Goal: Transaction & Acquisition: Obtain resource

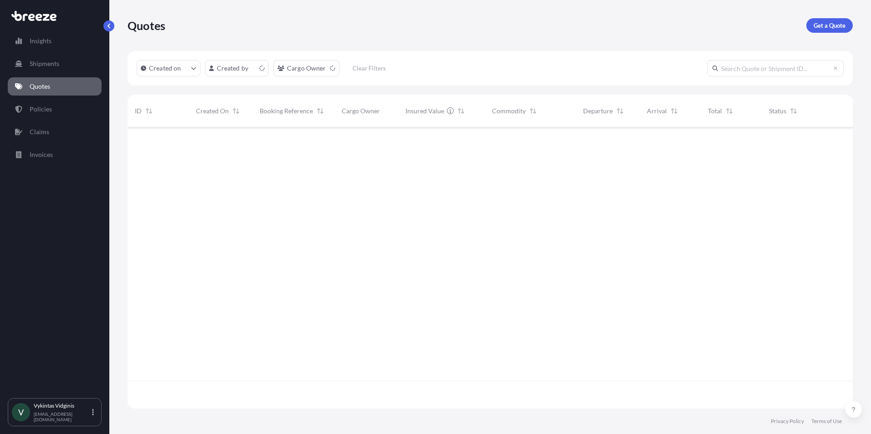
scroll to position [280, 718]
click at [829, 24] on p "Get a Quote" at bounding box center [829, 25] width 32 height 9
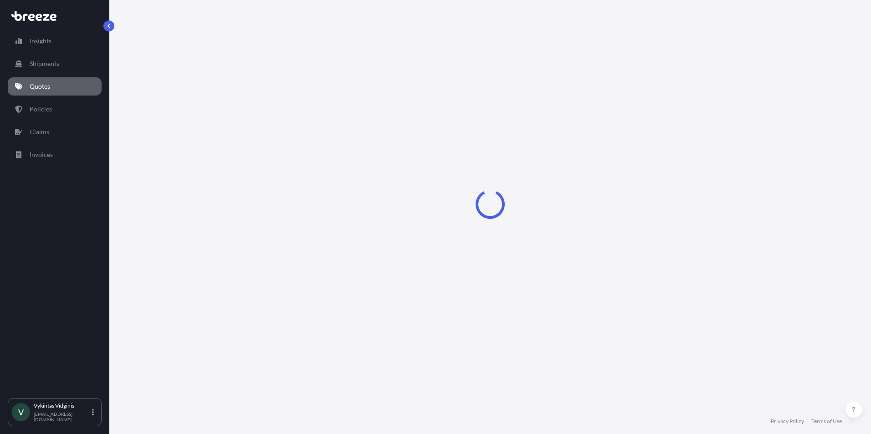
select select "Road"
select select "Air"
select select "1"
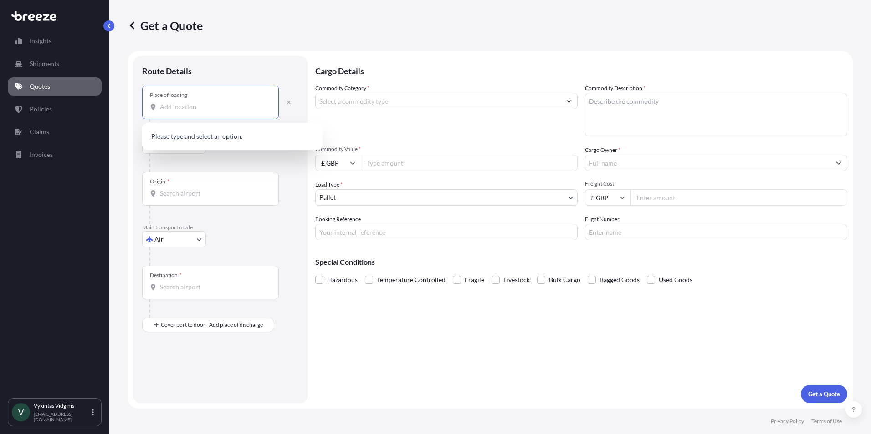
drag, startPoint x: 177, startPoint y: 111, endPoint x: 250, endPoint y: 109, distance: 72.4
click at [177, 110] on input "Place of loading" at bounding box center [213, 106] width 107 height 9
paste input "Ruislip"
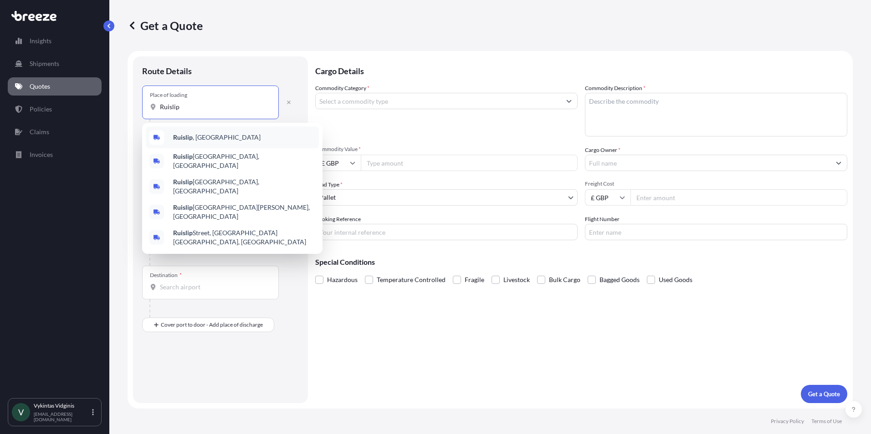
click at [215, 137] on div "Ruislip , [GEOGRAPHIC_DATA]" at bounding box center [232, 138] width 173 height 22
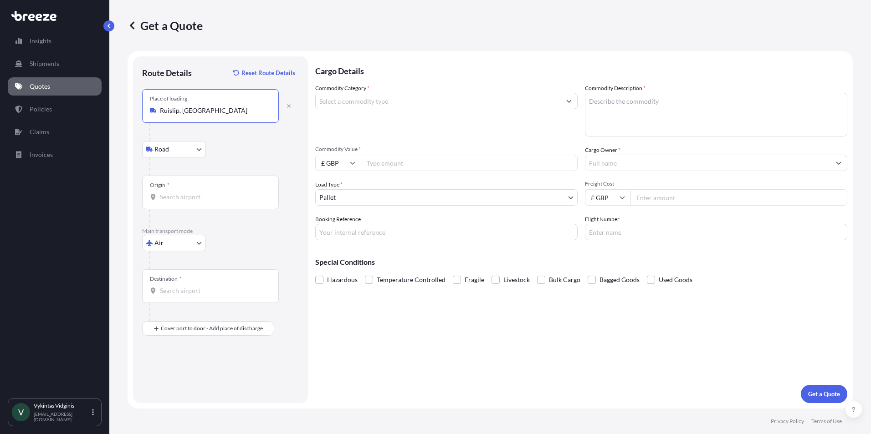
type input "Ruislip, [GEOGRAPHIC_DATA]"
click at [189, 195] on input "Origin *" at bounding box center [213, 197] width 107 height 9
type input "GBLHR - Heathrow Apt/[GEOGRAPHIC_DATA], [GEOGRAPHIC_DATA]"
click at [187, 290] on input "Destination *" at bounding box center [213, 290] width 107 height 9
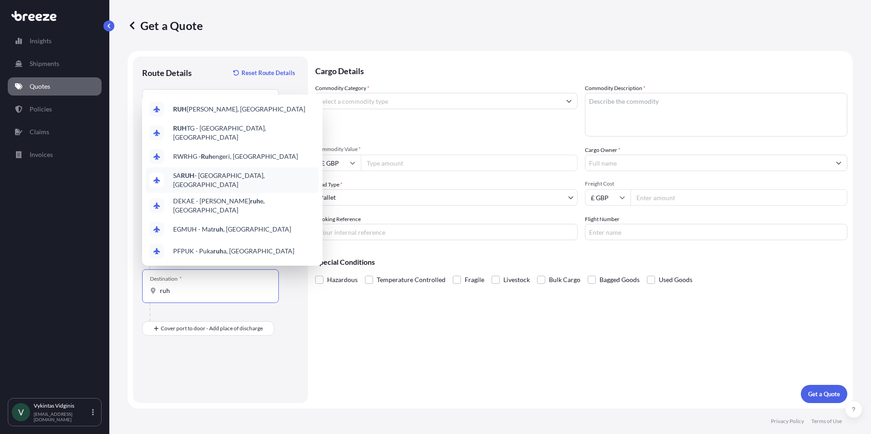
click at [253, 190] on div "[PERSON_NAME] - [GEOGRAPHIC_DATA], [GEOGRAPHIC_DATA]" at bounding box center [232, 181] width 173 height 26
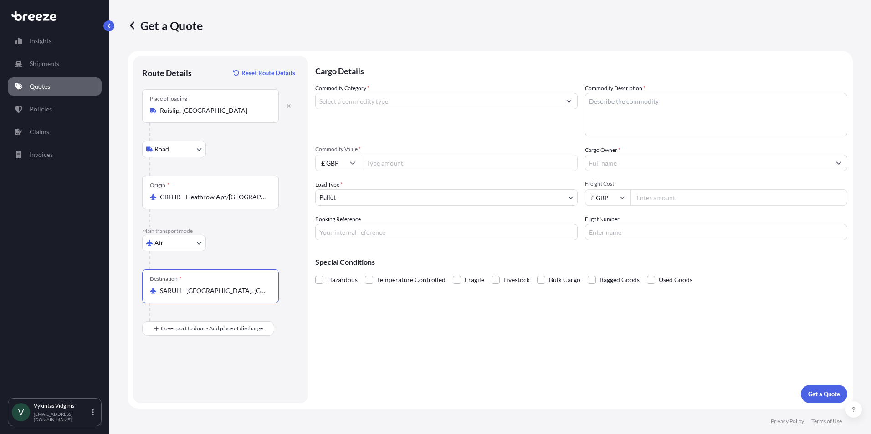
type input "SARUH - [GEOGRAPHIC_DATA], [GEOGRAPHIC_DATA]"
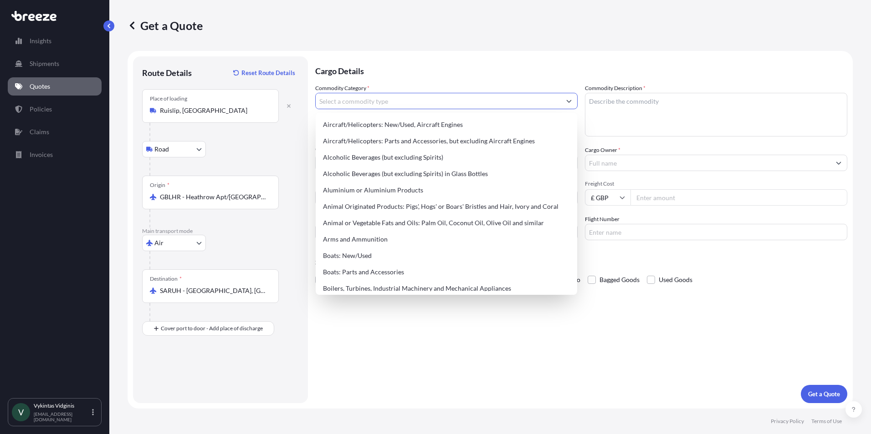
click at [446, 103] on input "Commodity Category *" at bounding box center [438, 101] width 245 height 16
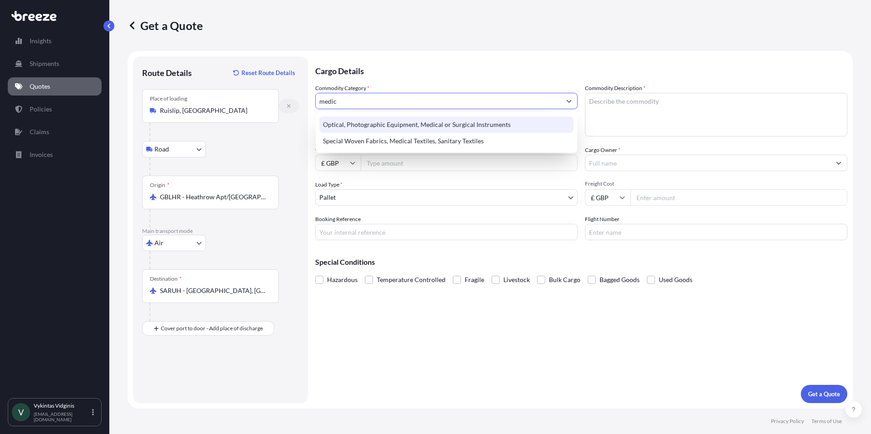
drag, startPoint x: 359, startPoint y: 106, endPoint x: 288, endPoint y: 102, distance: 71.2
click at [288, 102] on form "Route Details Reset Route Details Place of loading Ruislip, [GEOGRAPHIC_DATA] R…" at bounding box center [490, 230] width 725 height 358
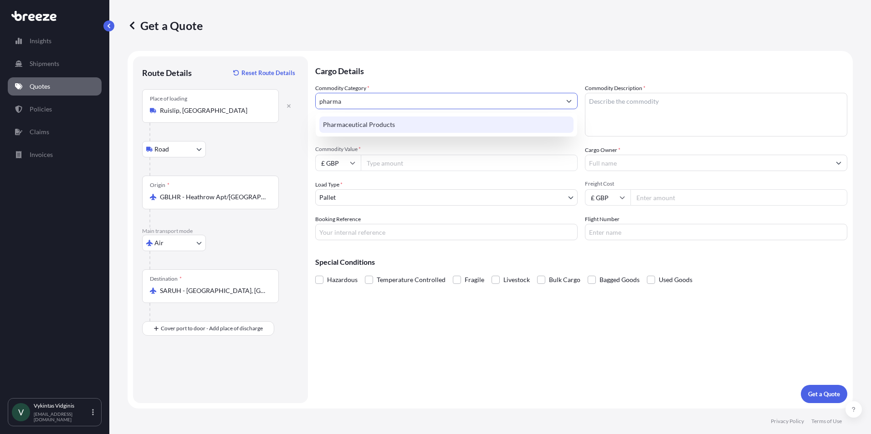
click at [383, 125] on div "Pharmaceutical Products" at bounding box center [446, 125] width 254 height 16
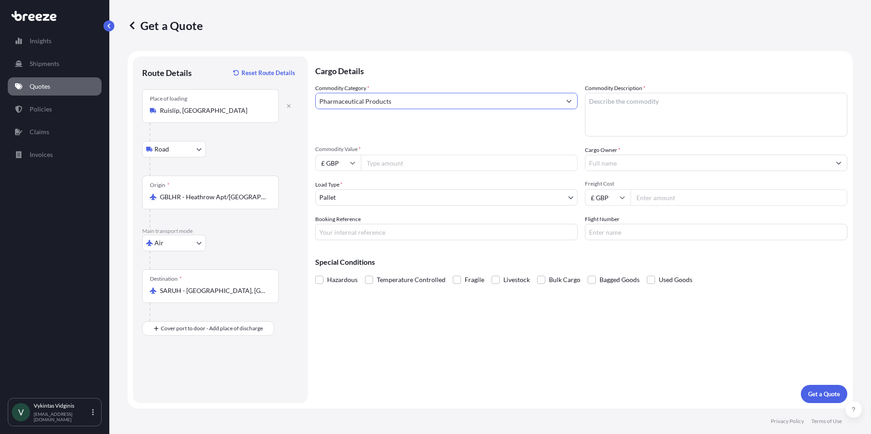
type input "Pharmaceutical Products"
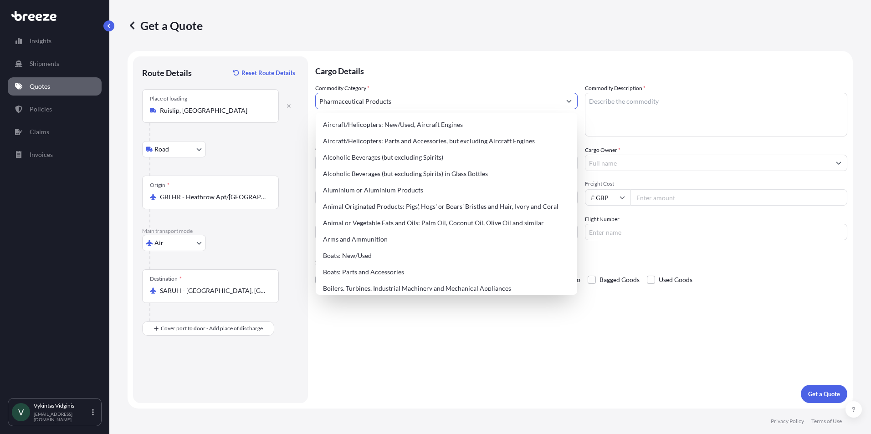
click at [623, 103] on textarea "Commodity Description *" at bounding box center [716, 115] width 262 height 44
paste textarea "[MEDICAL_DATA] HCL 40mg/5ml Oral Sol 150ML"
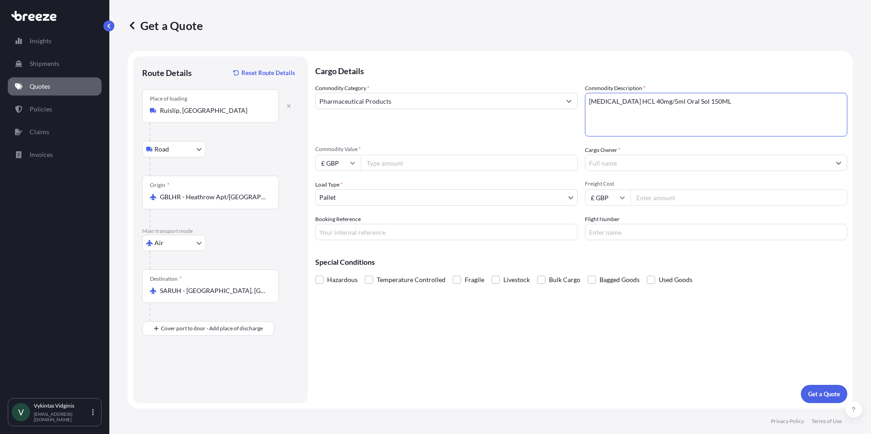
type textarea "[MEDICAL_DATA] HCL 40mg/5ml Oral Sol 150ML"
click at [401, 161] on input "Commodity Value *" at bounding box center [469, 163] width 217 height 16
type input "25350"
click at [621, 164] on input "Cargo Owner *" at bounding box center [707, 163] width 245 height 16
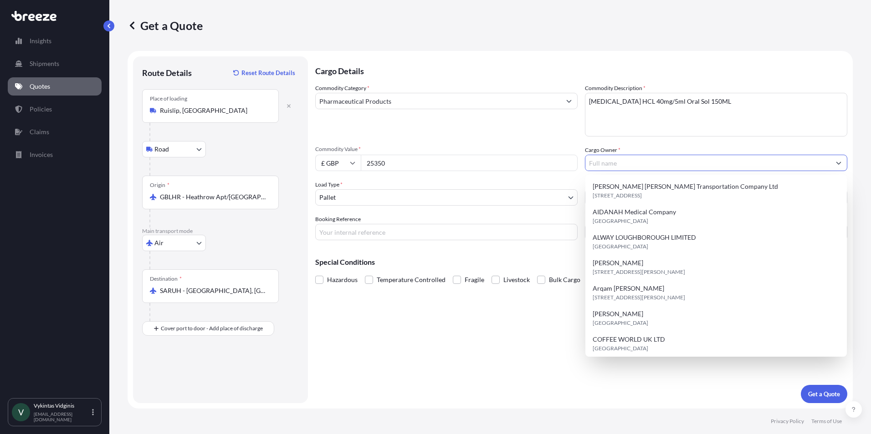
paste input "Freight and Logistics Global"
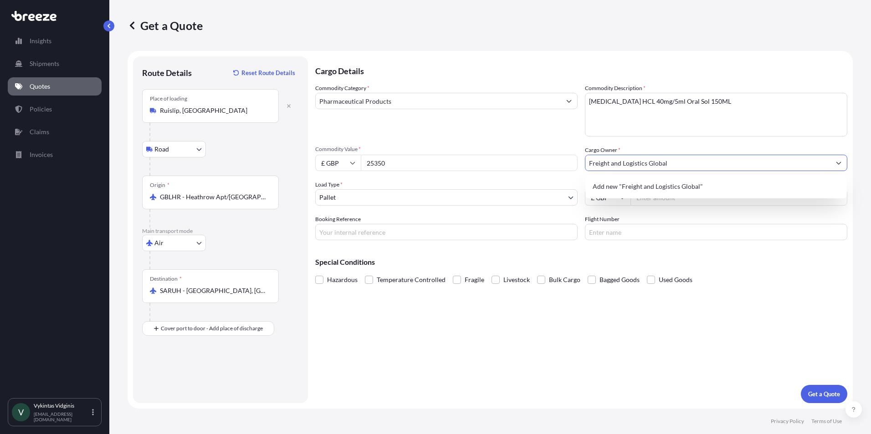
type input "Freight and Logistics Global"
click at [417, 214] on div "Commodity Category * Pharmaceutical Products Commodity Description * [MEDICAL_D…" at bounding box center [581, 162] width 532 height 157
click at [493, 202] on body "15 options available. 0 options available. 1 option available. Insights Shipmen…" at bounding box center [435, 217] width 871 height 434
click at [671, 199] on input "Freight Cost" at bounding box center [738, 197] width 217 height 16
click at [673, 197] on input "Freight Cost" at bounding box center [738, 197] width 217 height 16
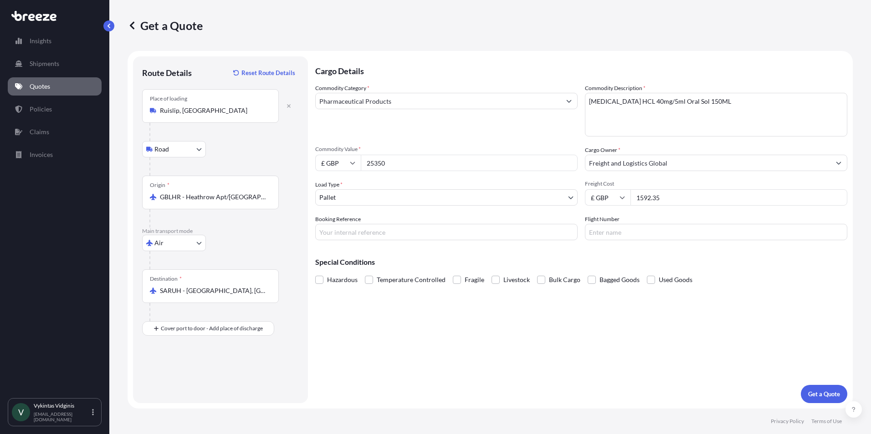
type input "1592.35"
drag, startPoint x: 484, startPoint y: 354, endPoint x: 484, endPoint y: 347, distance: 6.4
click at [484, 354] on div "Cargo Details Commodity Category * Pharmaceutical Products Commodity Descriptio…" at bounding box center [581, 229] width 532 height 347
drag, startPoint x: 359, startPoint y: 235, endPoint x: 367, endPoint y: 229, distance: 10.0
click at [359, 235] on input "Booking Reference" at bounding box center [446, 232] width 262 height 16
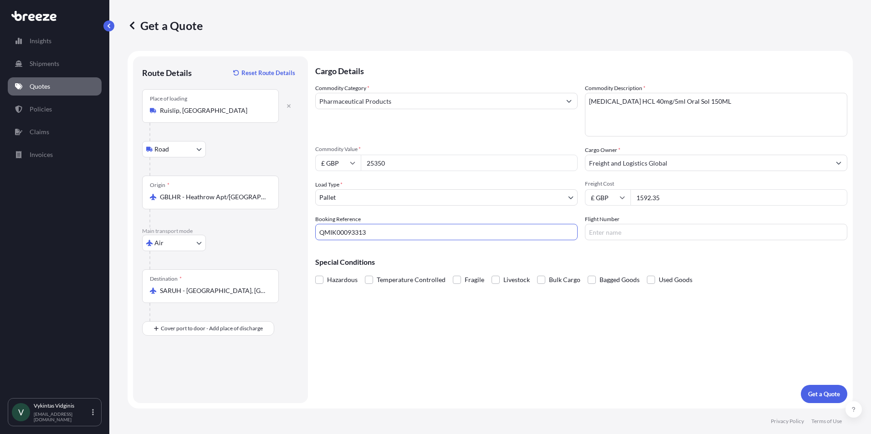
type input "QMIK00093313"
click at [631, 232] on input "Flight Number" at bounding box center [716, 232] width 262 height 16
click at [483, 323] on div "Cargo Details Commodity Category * Pharmaceutical Products Commodity Descriptio…" at bounding box center [581, 229] width 532 height 347
click at [373, 281] on label "Temperature Controlled" at bounding box center [405, 280] width 81 height 14
click at [365, 273] on input "Temperature Controlled" at bounding box center [365, 273] width 0 height 0
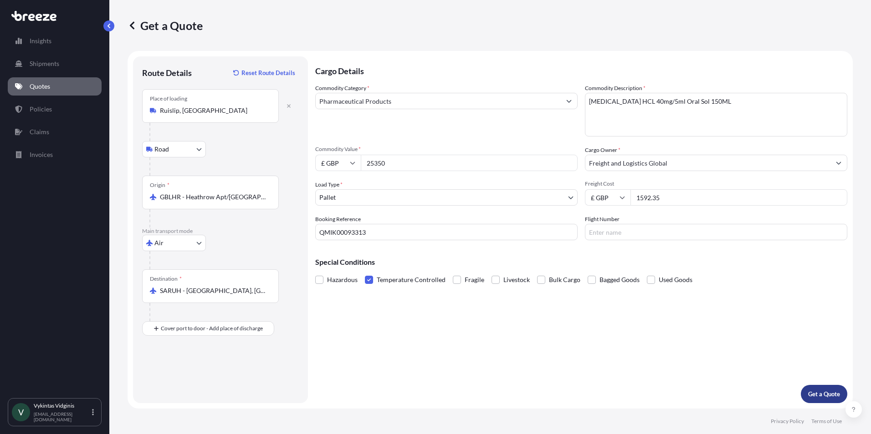
click at [820, 393] on p "Get a Quote" at bounding box center [824, 394] width 32 height 9
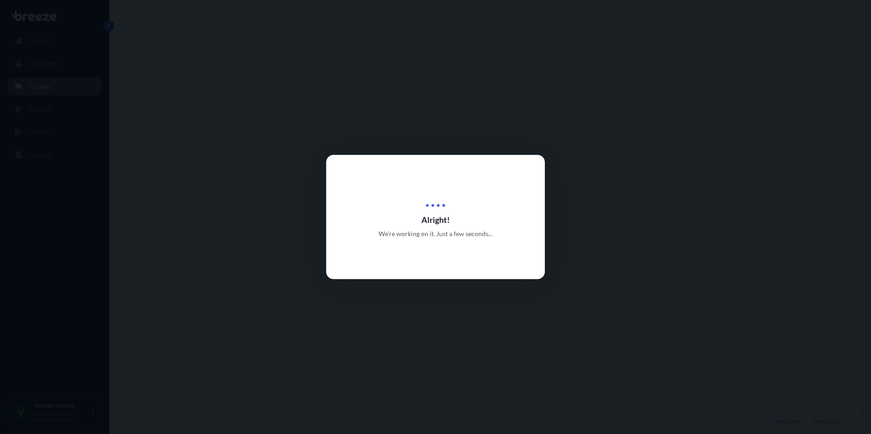
select select "Road"
select select "Air"
select select "1"
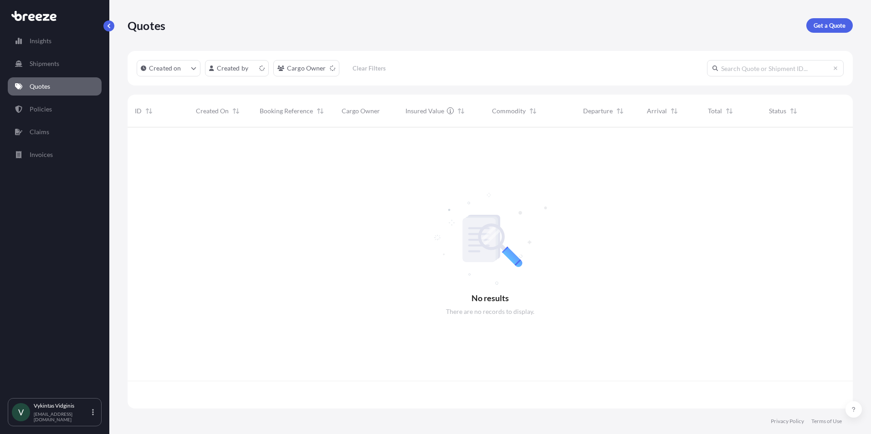
scroll to position [280, 718]
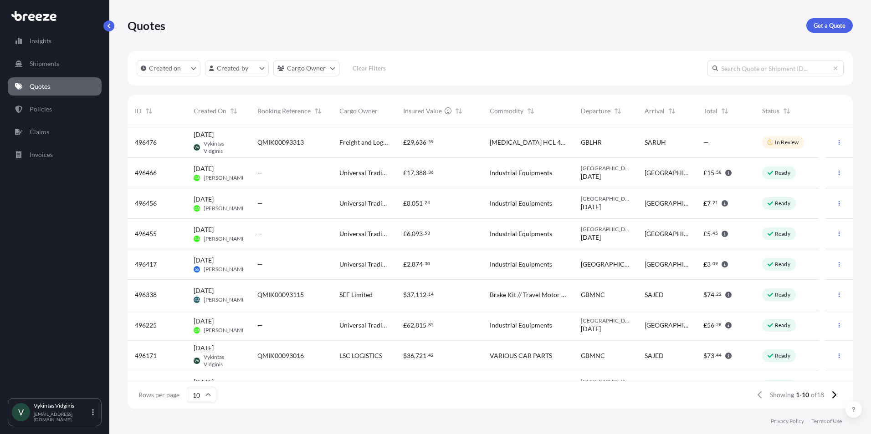
click at [445, 142] on div "£ 29 , 636 . 59" at bounding box center [439, 142] width 72 height 9
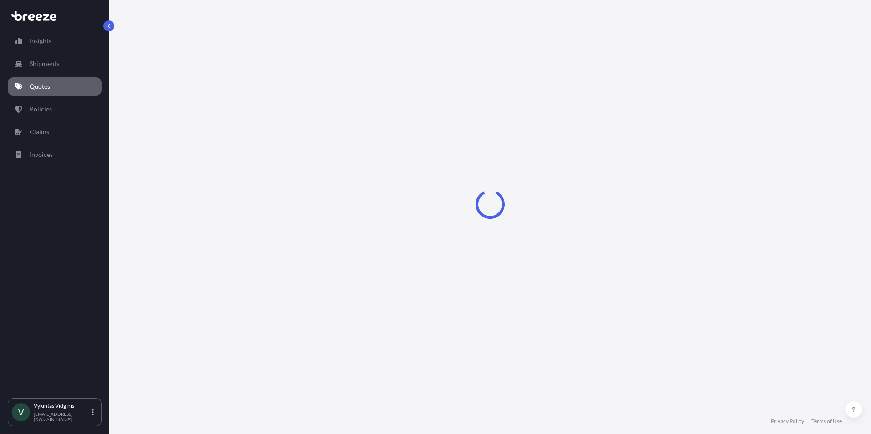
select select "Road"
select select "Air"
select select "1"
